Goal: Task Accomplishment & Management: Manage account settings

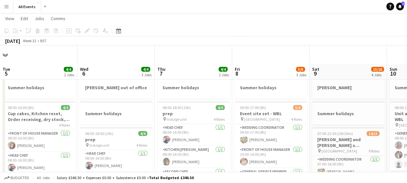
scroll to position [0, 155]
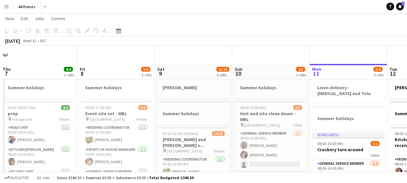
click at [326, 71] on app-board-header-date "Mon 11 3/4 3 Jobs" at bounding box center [348, 72] width 77 height 16
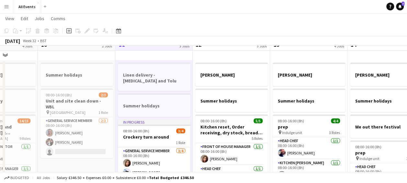
scroll to position [0, 0]
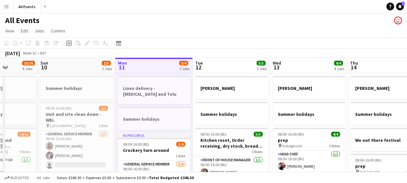
click at [219, 67] on app-board-header-date "Tue 12 5/5 3 Jobs" at bounding box center [231, 66] width 77 height 16
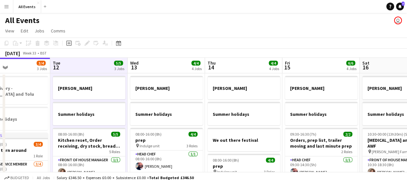
click at [155, 62] on app-board-header-date "Wed 13 4/4 4 Jobs" at bounding box center [166, 66] width 77 height 16
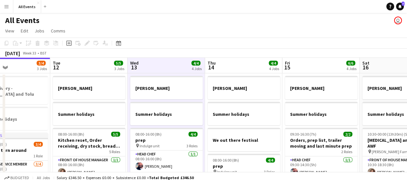
click at [241, 68] on app-board-header-date "Thu 14 4/4 4 Jobs" at bounding box center [243, 66] width 77 height 16
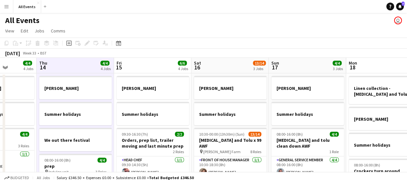
click at [154, 60] on app-board-header-date "Fri 15 6/6 4 Jobs" at bounding box center [152, 66] width 77 height 16
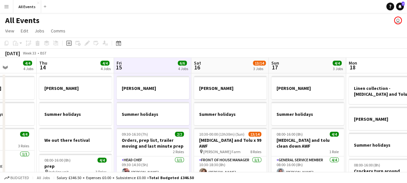
click at [211, 64] on app-board-header-date "Sat 16 13/14 3 Jobs" at bounding box center [229, 66] width 77 height 16
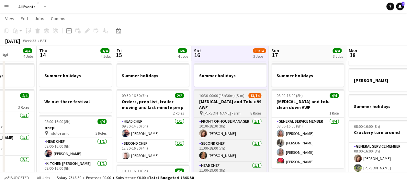
click at [225, 101] on h3 "[MEDICAL_DATA] and Tolu x 99 AWF" at bounding box center [230, 104] width 73 height 12
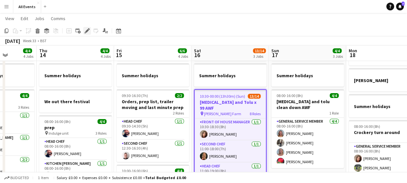
click at [87, 30] on icon at bounding box center [87, 31] width 4 height 4
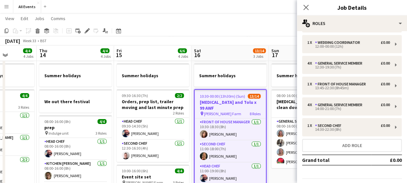
scroll to position [82, 0]
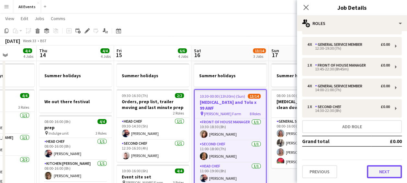
click at [382, 172] on button "Next" at bounding box center [384, 171] width 35 height 13
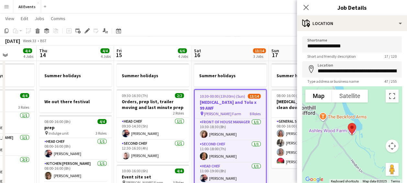
scroll to position [46, 0]
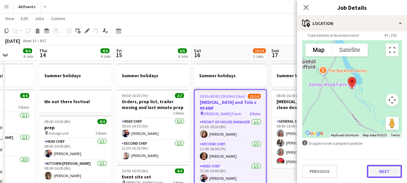
click at [382, 170] on button "Next" at bounding box center [384, 171] width 35 height 13
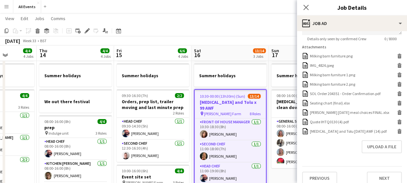
scroll to position [212, 0]
click at [398, 130] on icon at bounding box center [399, 131] width 3 height 3
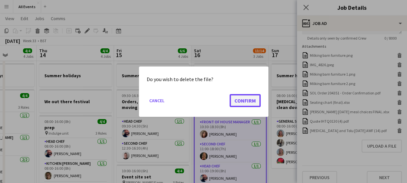
click at [251, 99] on button "Confirm" at bounding box center [245, 100] width 31 height 13
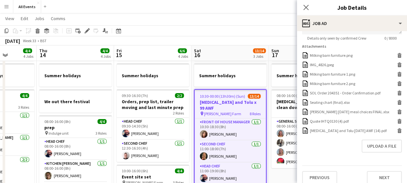
scroll to position [209, 0]
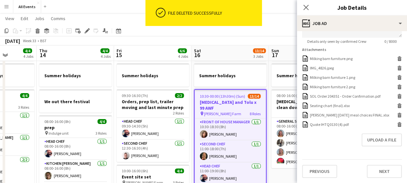
drag, startPoint x: 377, startPoint y: 139, endPoint x: 332, endPoint y: 146, distance: 46.3
click at [332, 146] on form "**********" at bounding box center [352, 3] width 110 height 350
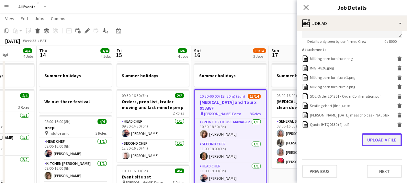
drag, startPoint x: 332, startPoint y: 146, endPoint x: 380, endPoint y: 140, distance: 48.7
click at [380, 140] on button "Upload a file" at bounding box center [382, 139] width 40 height 13
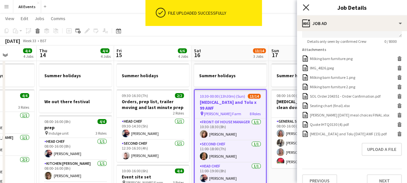
click at [306, 5] on icon "Close pop-in" at bounding box center [306, 7] width 6 height 6
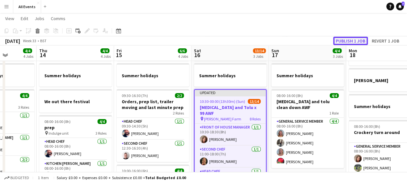
click at [348, 41] on button "Publish 1 job" at bounding box center [350, 41] width 35 height 8
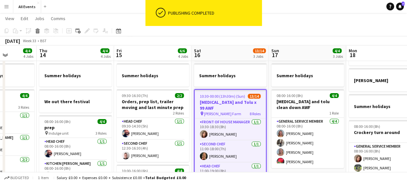
click at [221, 47] on app-board-header-date "Sat 16 13/14 3 Jobs" at bounding box center [229, 53] width 77 height 16
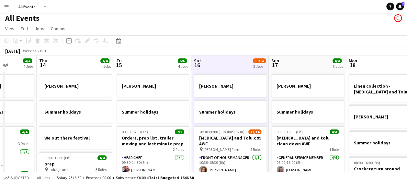
scroll to position [0, 0]
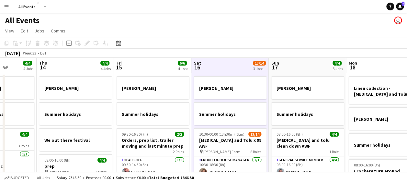
click at [220, 62] on app-board-header-date "Sat 16 13/14 3 Jobs" at bounding box center [229, 66] width 77 height 16
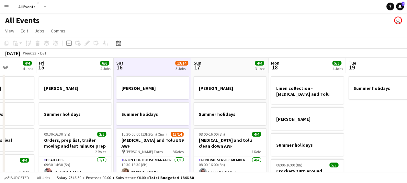
click at [230, 62] on app-board-header-date "Sun 17 4/4 3 Jobs" at bounding box center [229, 66] width 77 height 16
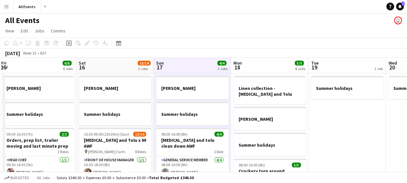
scroll to position [0, 312]
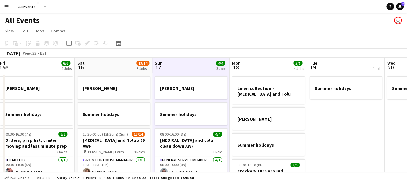
click at [270, 69] on app-board-header-date "Mon 18 5/5 4 Jobs" at bounding box center [268, 66] width 77 height 16
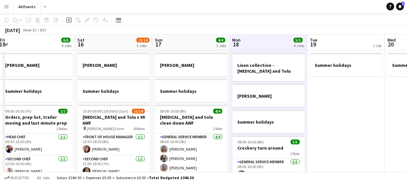
scroll to position [0, 0]
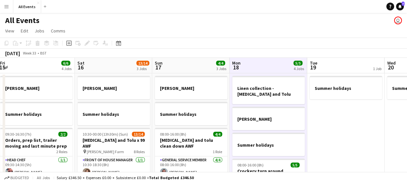
click at [280, 65] on app-board-header-date "Mon 18 5/5 4 Jobs" at bounding box center [268, 66] width 77 height 16
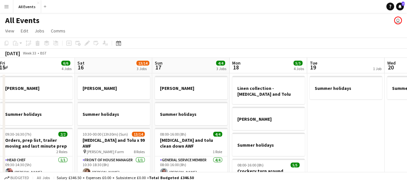
click at [280, 65] on app-board-header-date "Mon 18 5/5 4 Jobs" at bounding box center [268, 66] width 77 height 16
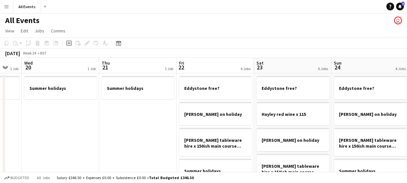
click at [277, 63] on app-board-header-date "Sat 23 6 Jobs" at bounding box center [292, 66] width 77 height 16
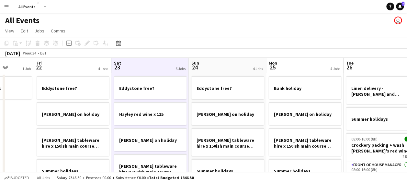
click at [212, 63] on app-board-header-date "Sun 24 4 Jobs" at bounding box center [227, 66] width 77 height 16
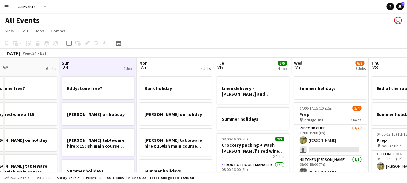
click at [248, 64] on app-board-header-date "Tue 26 5/5 4 Jobs" at bounding box center [252, 66] width 77 height 16
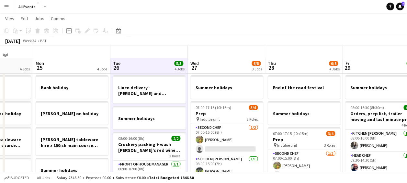
click at [222, 63] on app-board-header-date "Wed 27 6/8 3 Jobs" at bounding box center [226, 66] width 77 height 16
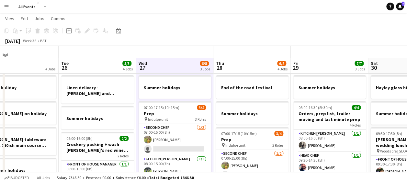
scroll to position [0, 187]
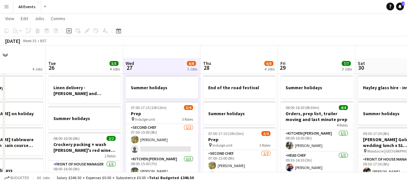
click at [233, 67] on app-board-header-date "Thu 28 6/8 4 Jobs" at bounding box center [238, 66] width 77 height 16
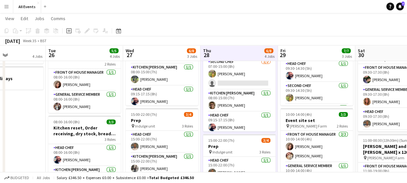
scroll to position [0, 0]
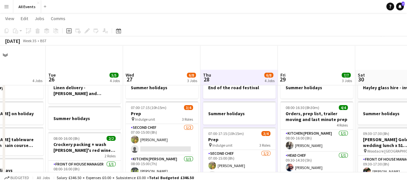
click at [93, 73] on app-board-header-date "Tue 26 5/5 4 Jobs" at bounding box center [84, 78] width 77 height 16
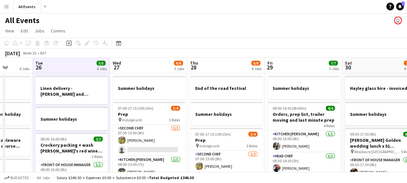
click at [130, 64] on app-board-header-date "Wed 27 6/8 3 Jobs" at bounding box center [148, 66] width 77 height 16
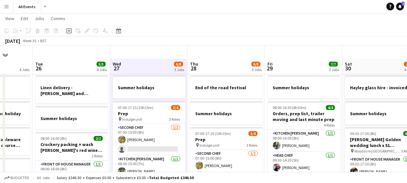
click at [238, 65] on app-board-header-date "Thu 28 6/8 4 Jobs" at bounding box center [226, 67] width 77 height 16
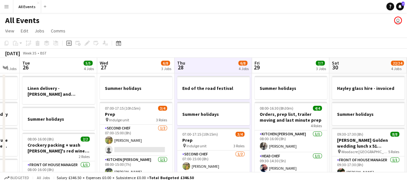
click at [273, 60] on app-board-header-date "Fri 29 7/7 3 Jobs" at bounding box center [290, 66] width 77 height 16
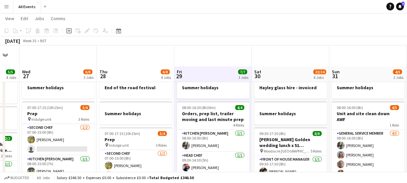
click at [275, 71] on app-board-header-date "Sat 30 22/24 4 Jobs" at bounding box center [290, 74] width 77 height 16
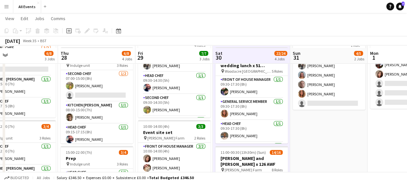
scroll to position [82, 0]
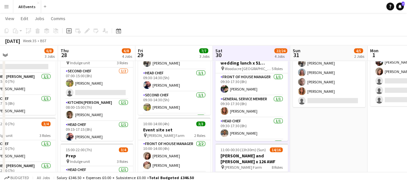
click at [173, 51] on app-board-header-date "Fri 29 7/7 3 Jobs" at bounding box center [173, 53] width 77 height 16
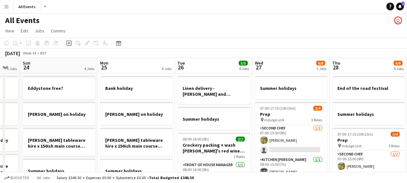
scroll to position [0, 199]
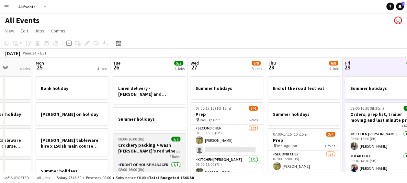
click at [147, 150] on h3 "Crockery packing + wash [PERSON_NAME]'s red wine x 115" at bounding box center [149, 148] width 73 height 12
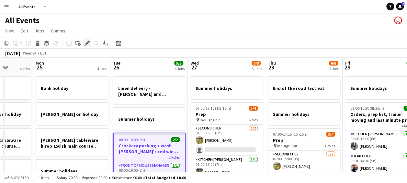
click at [87, 42] on icon at bounding box center [87, 43] width 4 height 4
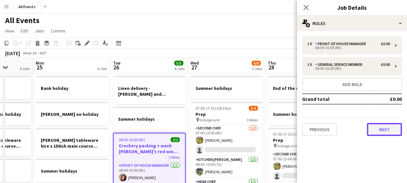
click at [374, 131] on button "Next" at bounding box center [384, 129] width 35 height 13
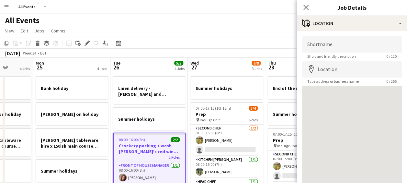
scroll to position [46, 0]
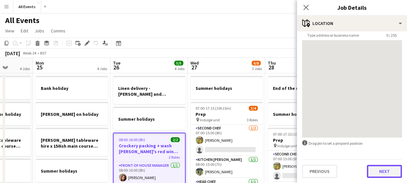
click at [382, 174] on button "Next" at bounding box center [384, 171] width 35 height 13
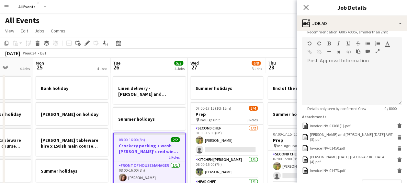
scroll to position [148, 0]
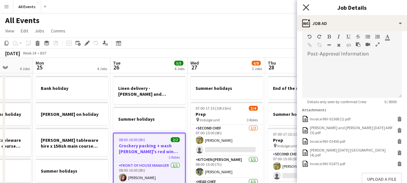
click at [309, 7] on icon "Close pop-in" at bounding box center [306, 7] width 6 height 6
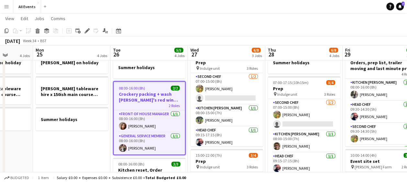
scroll to position [51, 0]
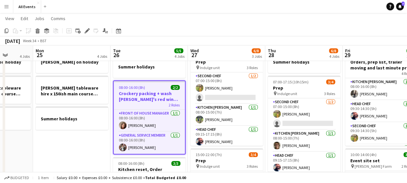
click at [143, 101] on h3 "Crockery packing + wash [PERSON_NAME]'s red wine x 115" at bounding box center [149, 96] width 71 height 12
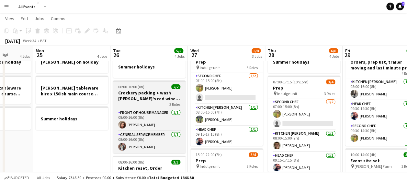
click at [143, 101] on div "2 Roles" at bounding box center [149, 103] width 73 height 5
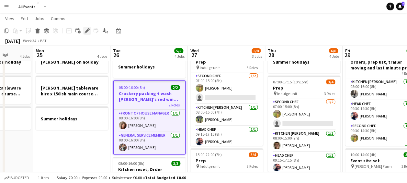
click at [85, 30] on icon "Edit" at bounding box center [87, 30] width 5 height 5
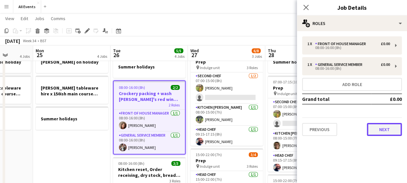
click at [378, 127] on button "Next" at bounding box center [384, 129] width 35 height 13
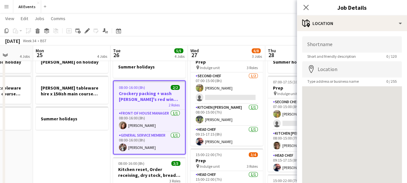
scroll to position [46, 0]
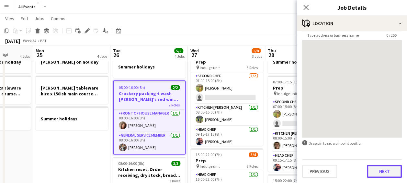
click at [373, 173] on button "Next" at bounding box center [384, 171] width 35 height 13
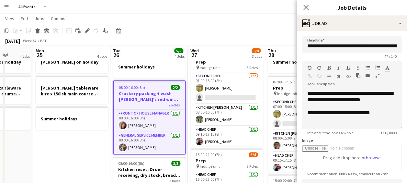
scroll to position [0, 0]
click at [306, 8] on icon "Close pop-in" at bounding box center [306, 7] width 6 height 6
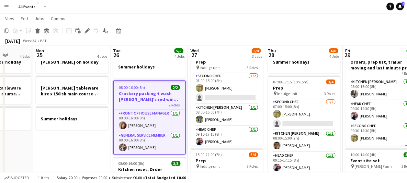
click at [223, 52] on app-board-header-date "Wed 27 6/8 3 Jobs" at bounding box center [226, 53] width 77 height 16
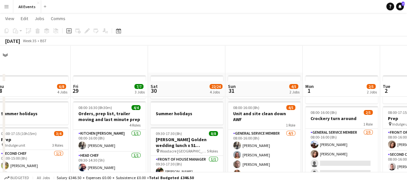
click at [184, 89] on app-board-header-date "Sat 30 22/24 4 Jobs" at bounding box center [186, 89] width 77 height 16
click at [188, 90] on app-board-header-date "Sat 30 22/24 4 Jobs" at bounding box center [186, 89] width 77 height 16
click at [233, 86] on span "Sun" at bounding box center [232, 86] width 8 height 6
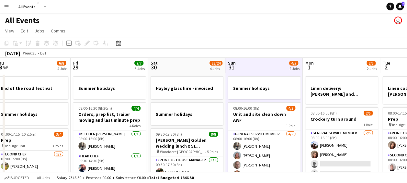
click at [345, 63] on app-board-header-date "Mon 1 2/5 2 Jobs" at bounding box center [341, 66] width 77 height 16
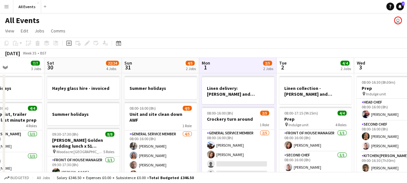
click at [325, 68] on app-board-header-date "Tue 2 4/4 2 Jobs" at bounding box center [315, 66] width 77 height 16
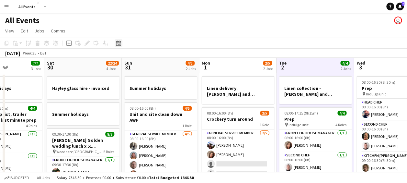
click at [118, 43] on icon at bounding box center [119, 44] width 2 height 2
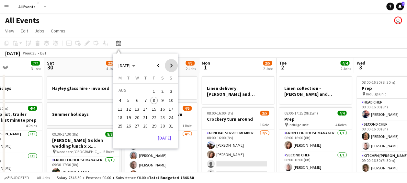
click at [172, 65] on span "Next month" at bounding box center [171, 65] width 13 height 13
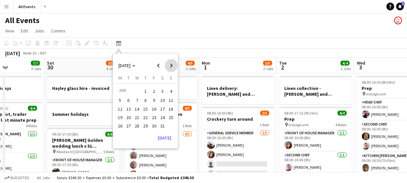
click at [172, 65] on span "Next month" at bounding box center [171, 65] width 13 height 13
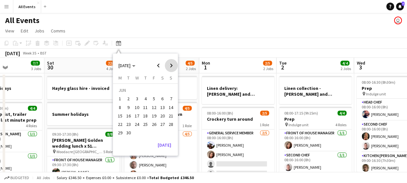
click at [172, 65] on span "Next month" at bounding box center [171, 65] width 13 height 13
click at [137, 109] on span "12" at bounding box center [137, 109] width 8 height 8
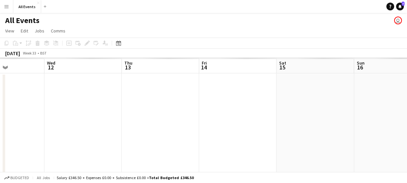
scroll to position [0, 223]
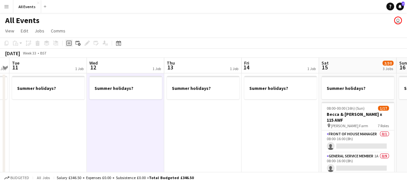
click at [69, 43] on icon at bounding box center [68, 43] width 3 height 3
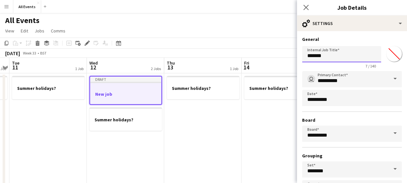
click at [328, 55] on input "*******" at bounding box center [341, 54] width 79 height 16
type input "*"
paste input "**********"
click at [315, 55] on input "**" at bounding box center [339, 54] width 74 height 16
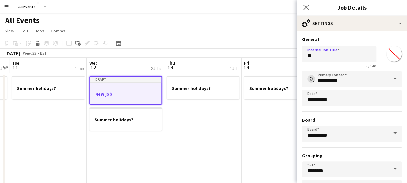
type input "*"
paste input "**********"
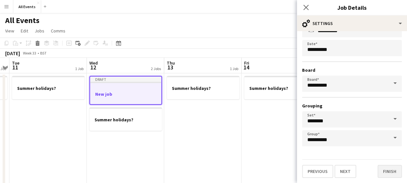
type input "**********"
click at [388, 170] on button "Finish" at bounding box center [390, 171] width 24 height 13
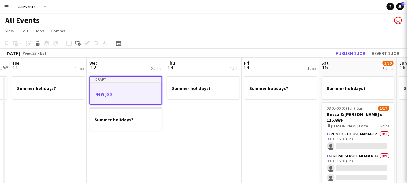
scroll to position [0, 0]
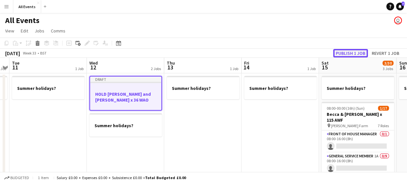
click at [346, 53] on button "Publish 1 job" at bounding box center [350, 53] width 35 height 8
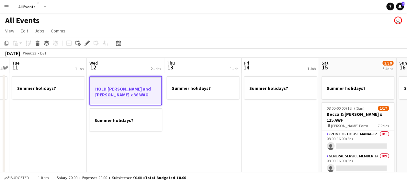
click at [125, 92] on h3 "HOLD [PERSON_NAME] and [PERSON_NAME] x 36 WAO" at bounding box center [125, 92] width 71 height 12
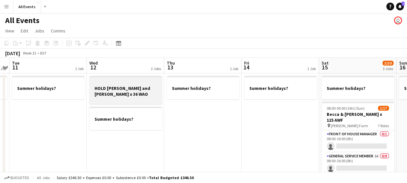
click at [125, 92] on h3 "HOLD [PERSON_NAME] and [PERSON_NAME] x 36 WAO" at bounding box center [125, 91] width 73 height 12
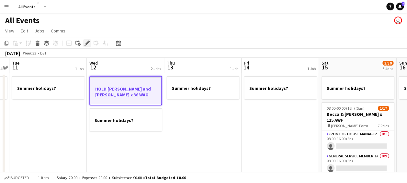
click at [87, 42] on icon at bounding box center [87, 43] width 4 height 4
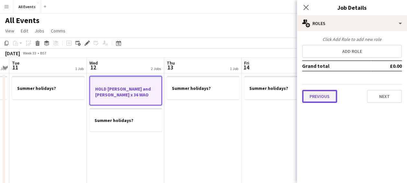
click at [311, 93] on button "Previous" at bounding box center [319, 96] width 35 height 13
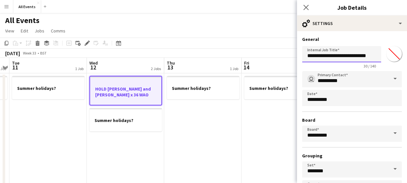
click at [369, 54] on input "**********" at bounding box center [341, 54] width 79 height 16
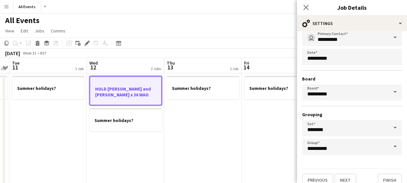
scroll to position [50, 0]
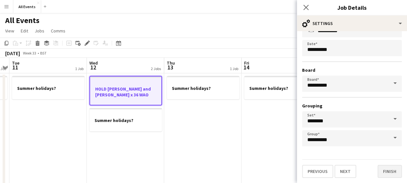
type input "**********"
click at [390, 173] on button "Finish" at bounding box center [390, 171] width 24 height 13
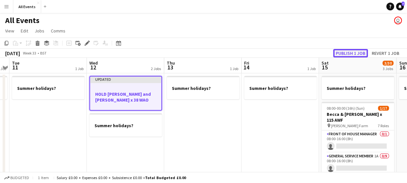
click at [346, 53] on button "Publish 1 job" at bounding box center [350, 53] width 35 height 8
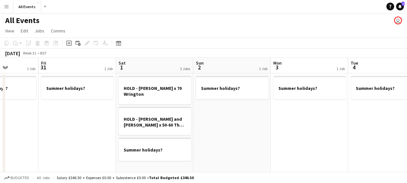
scroll to position [0, 193]
